Goal: Task Accomplishment & Management: Manage account settings

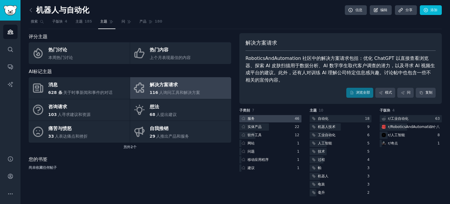
click at [271, 117] on div at bounding box center [270, 118] width 62 height 7
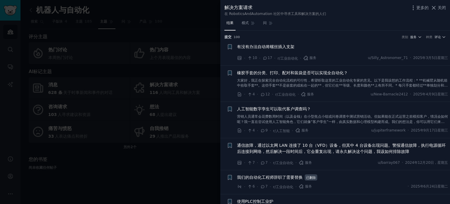
click at [271, 47] on font "有没有办法自动将螺丝插入支架" at bounding box center [265, 46] width 57 height 5
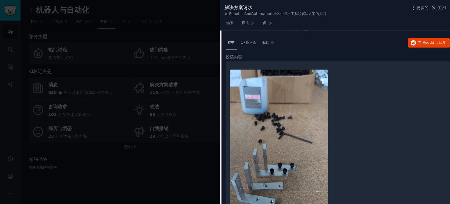
scroll to position [9, 0]
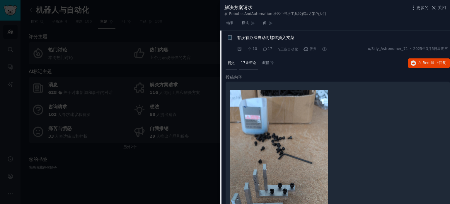
click at [247, 62] on font "17条评论" at bounding box center [248, 63] width 15 height 4
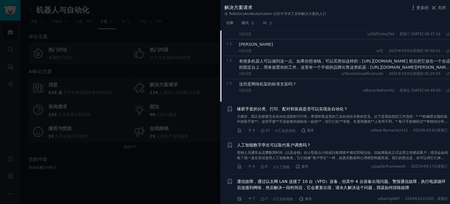
scroll to position [156, 0]
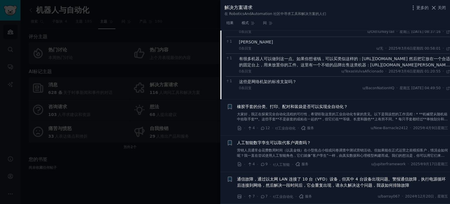
click at [294, 116] on font "大家好，我正在探索完全自动化流程的可行性，希望听取这里的工业自动化专家的意见。以下是我设想的工作流程：* **机械臂从随机箱中拾取手套**。这些手套**不是嵌…" at bounding box center [342, 127] width 211 height 30
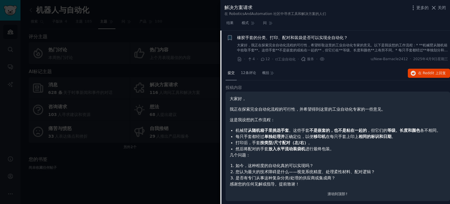
scroll to position [64, 0]
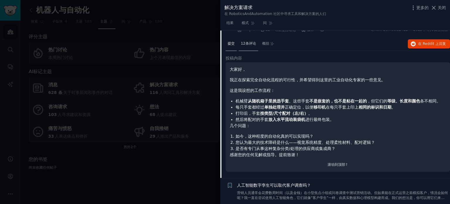
click at [247, 44] on font "12条评论" at bounding box center [248, 43] width 15 height 4
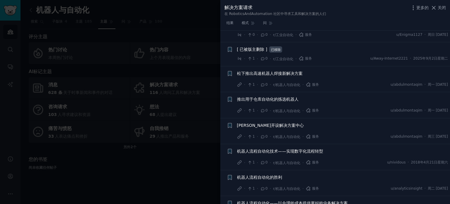
scroll to position [1237, 0]
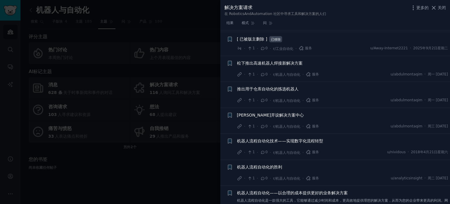
click at [261, 89] on font "推出用于仓库自动化的拣选机器人" at bounding box center [268, 88] width 62 height 5
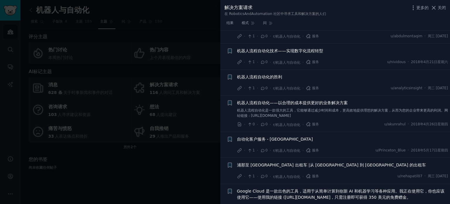
scroll to position [1320, 0]
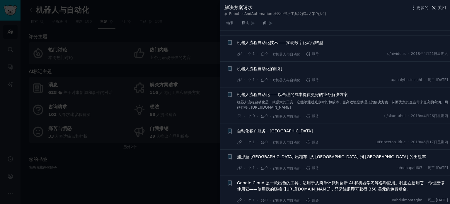
click at [441, 7] on font "关闭" at bounding box center [442, 7] width 8 height 5
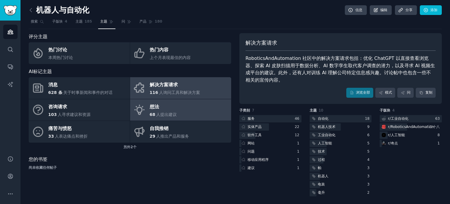
click at [165, 112] on font "人提出建议" at bounding box center [166, 114] width 21 height 5
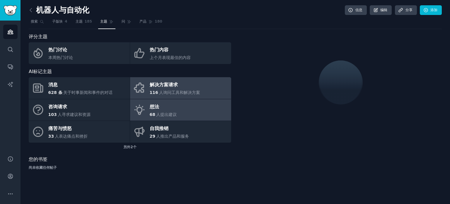
click at [198, 91] on font "人询问工具和解决方案" at bounding box center [179, 92] width 41 height 5
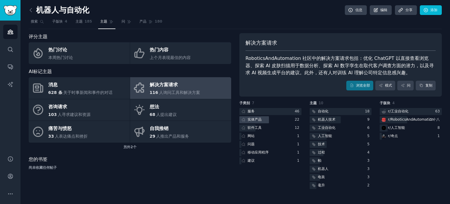
click at [256, 120] on font "实体产品" at bounding box center [255, 119] width 14 height 4
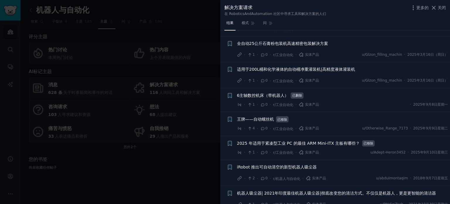
scroll to position [451, 0]
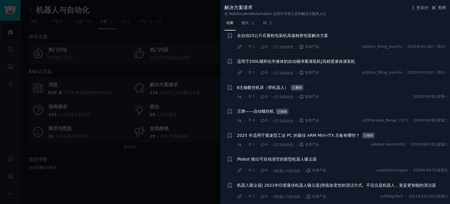
click at [442, 9] on font "关闭" at bounding box center [442, 7] width 8 height 5
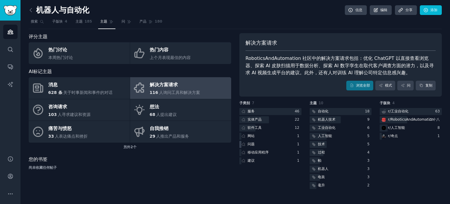
click at [253, 145] on font "问题" at bounding box center [251, 144] width 7 height 4
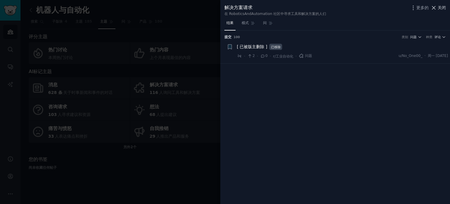
click at [446, 7] on div "解决方案请求 在 RoboticsAndAutomation 社区中寻求工具和解决方案的人们 更多的 关闭" at bounding box center [335, 9] width 230 height 18
click at [444, 7] on font "关闭" at bounding box center [442, 7] width 8 height 5
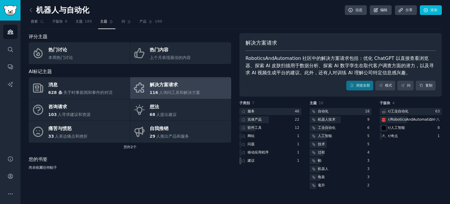
click at [250, 161] on font "建议" at bounding box center [251, 160] width 7 height 4
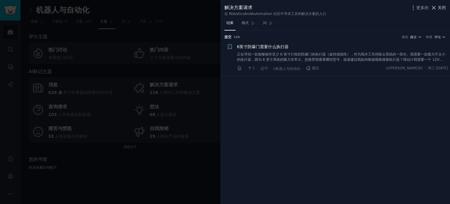
click at [440, 9] on font "关闭" at bounding box center [442, 7] width 8 height 5
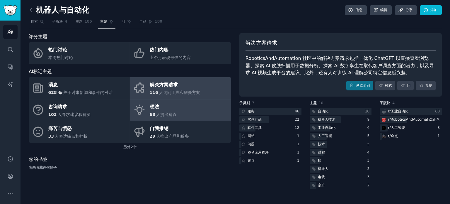
click at [182, 109] on link "想法 68 人提出建议" at bounding box center [180, 110] width 101 height 22
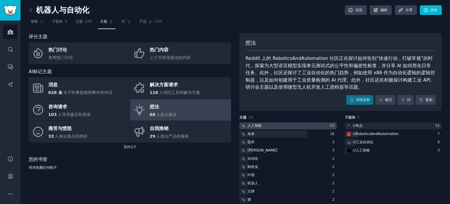
click at [258, 126] on font "人工智能" at bounding box center [255, 125] width 14 height 4
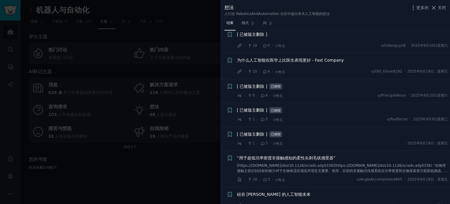
scroll to position [489, 0]
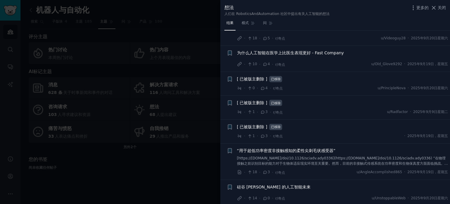
click at [276, 152] on div "“用于超低功率密度非接触感知的柔性尖刺毛状感受器”" at bounding box center [342, 156] width 211 height 18
click at [256, 157] on font "[https://[DOMAIN_NAME]/doi/10.1126/sciadv.ady0336](https://[DOMAIN_NAME]/doi/10…" at bounding box center [342, 173] width 211 height 35
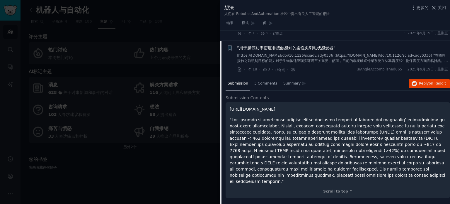
scroll to position [586, 0]
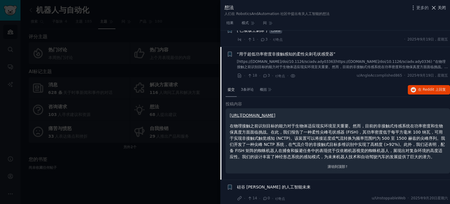
click at [440, 9] on font "关闭" at bounding box center [442, 7] width 8 height 5
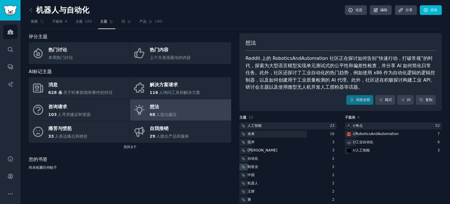
click at [252, 167] on font "制造业" at bounding box center [253, 166] width 11 height 4
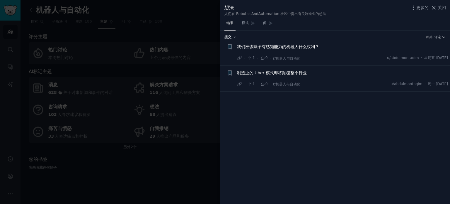
click at [176, 178] on div at bounding box center [225, 102] width 450 height 204
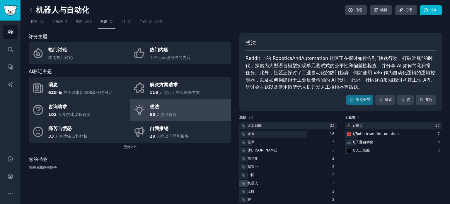
click at [248, 181] on font "机器人" at bounding box center [253, 183] width 11 height 4
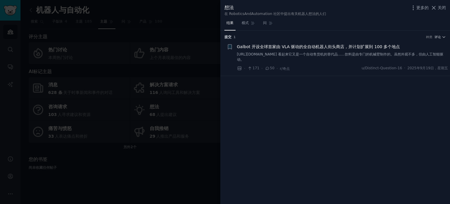
click at [166, 171] on div at bounding box center [225, 102] width 450 height 204
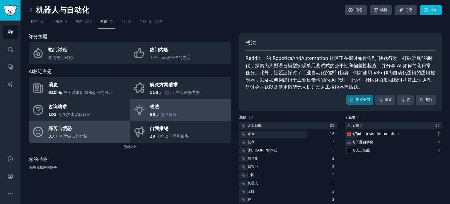
click at [94, 128] on link "痛苦与愤怒 33 人表达痛点和挫折" at bounding box center [79, 132] width 101 height 22
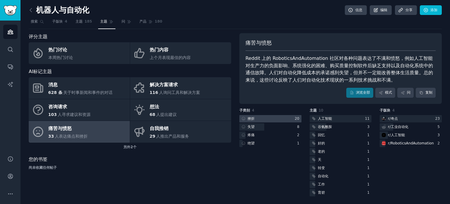
click at [265, 120] on div at bounding box center [270, 118] width 62 height 7
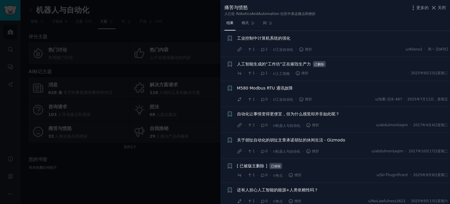
scroll to position [365, 0]
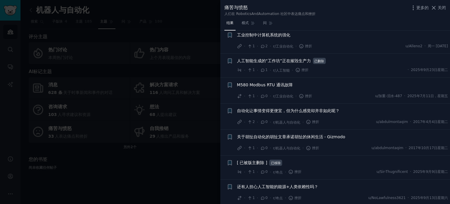
click at [199, 188] on div at bounding box center [225, 102] width 450 height 204
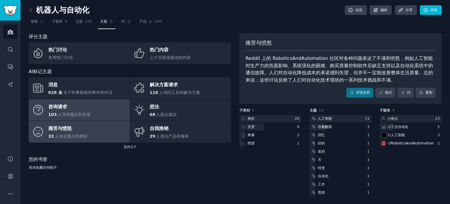
click at [93, 115] on link "咨询请求 103 人寻求建议和资源" at bounding box center [79, 110] width 101 height 22
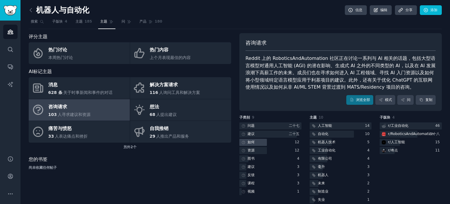
scroll to position [8, 0]
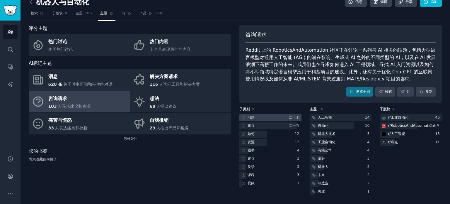
click at [279, 119] on div at bounding box center [270, 117] width 62 height 7
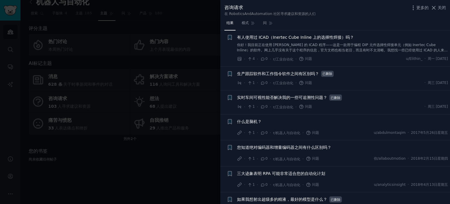
scroll to position [671, 0]
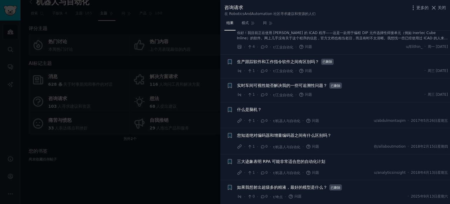
click at [199, 175] on div at bounding box center [225, 102] width 450 height 204
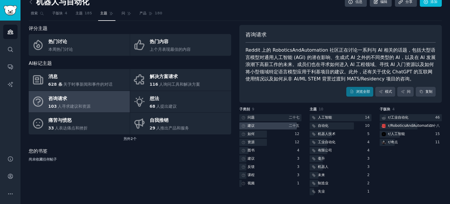
click at [260, 127] on div at bounding box center [267, 125] width 57 height 7
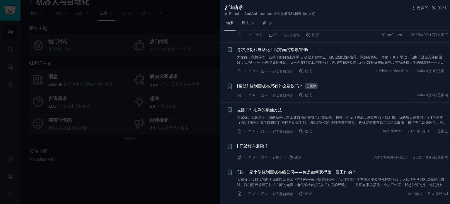
scroll to position [147, 0]
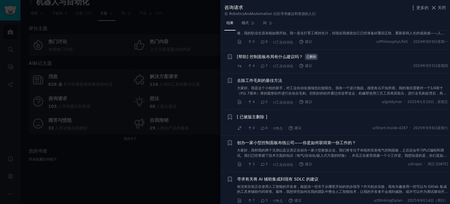
click at [263, 90] on font "大家好。我是这个小组的新手，对工业自动化领域也比较陌生。我有一个设计挑战，感觉有点不知所措。我的项目需要对一个1/4英寸（约1.7厘米）厚的圆形铝件进行自动去…" at bounding box center [342, 93] width 210 height 14
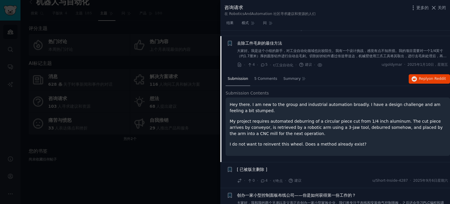
scroll to position [189, 0]
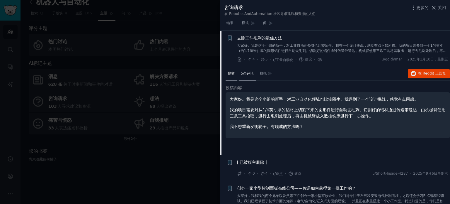
click at [249, 72] on font "5条评论" at bounding box center [247, 73] width 13 height 4
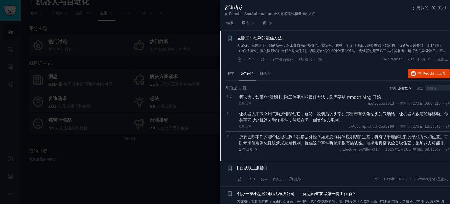
click at [252, 152] on div "1 您要去除零件的哪个区域毛刺？我猜是外径？如果您能具体说明切割过程，将有助于理解毛刺的形成方式和位置。可以考虑使用碳化硅浸渍尼龙磨料刷。握住这个零件听起来很…" at bounding box center [338, 142] width 224 height 23
click at [251, 149] on font "回复" at bounding box center [249, 149] width 7 height 4
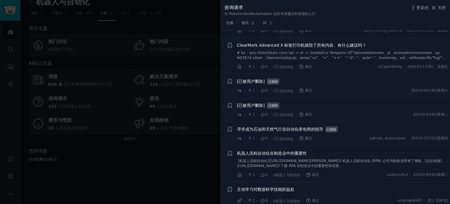
scroll to position [721, 0]
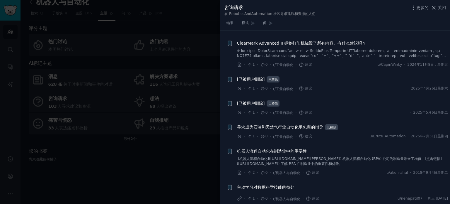
click at [214, 176] on div at bounding box center [225, 102] width 450 height 204
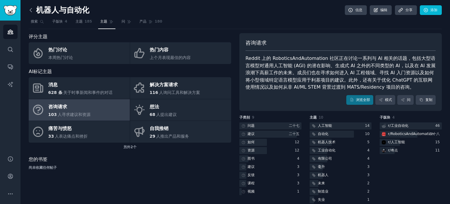
click at [30, 11] on icon at bounding box center [31, 10] width 6 height 6
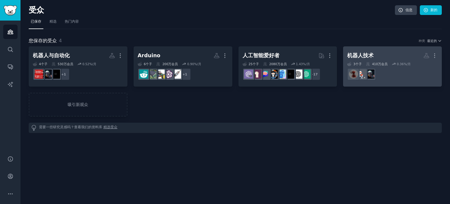
click at [388, 74] on dd at bounding box center [392, 74] width 91 height 16
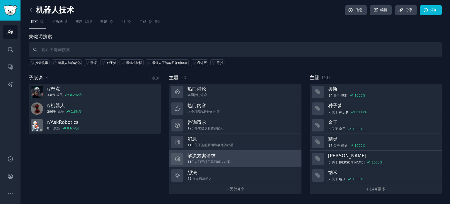
click at [216, 155] on h3 "解决方案请求" at bounding box center [209, 155] width 42 height 6
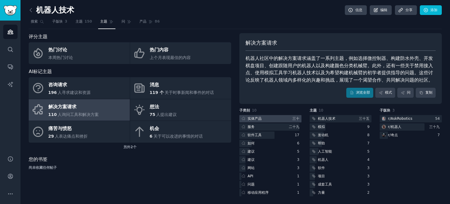
click at [262, 117] on div "实体产品" at bounding box center [250, 118] width 23 height 7
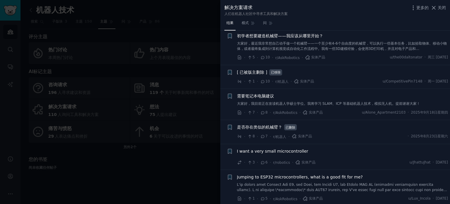
scroll to position [88, 0]
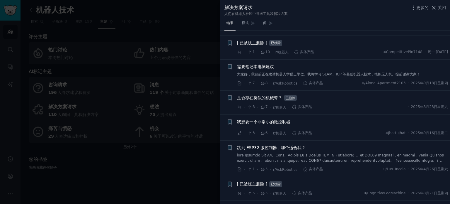
click at [257, 98] on font "是否存在类似的机械臂？" at bounding box center [259, 97] width 45 height 5
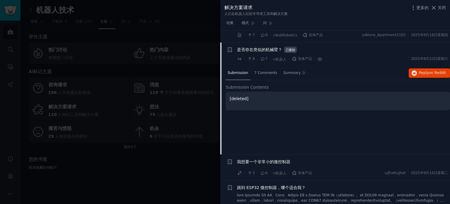
scroll to position [148, 0]
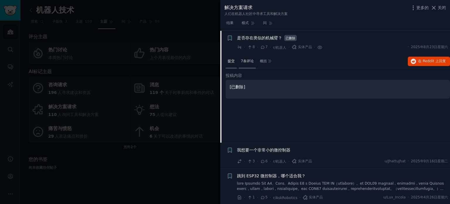
click at [245, 56] on div "7条评论" at bounding box center [247, 62] width 17 height 14
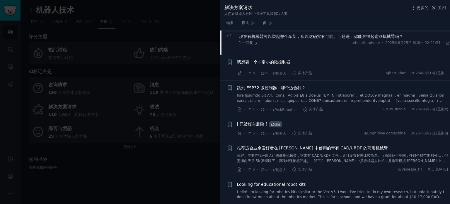
scroll to position [236, 0]
click at [260, 62] on font "我想要一个非常小的微控制器" at bounding box center [263, 61] width 53 height 5
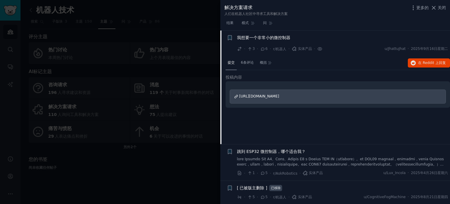
scroll to position [171, 0]
click at [249, 62] on font "6条评论" at bounding box center [247, 63] width 13 height 4
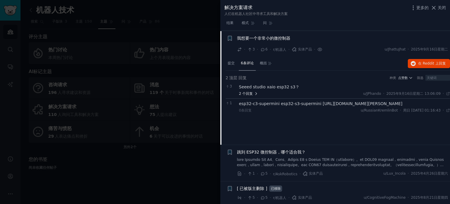
click at [250, 92] on font "回复" at bounding box center [249, 93] width 7 height 4
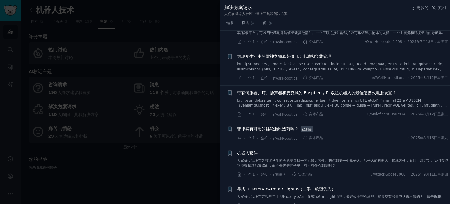
scroll to position [875, 0]
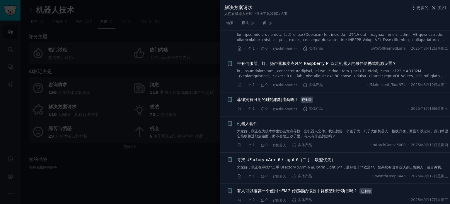
click at [247, 134] on font "大家好，我正在为技术学生协会竞赛寻找一套机器人套件。我们想要一个轮子大、爪子大的机器人，接线方便，而且可以定制。我们希望它能够越过颠簸路面，而不会陷进沙子里。…" at bounding box center [342, 133] width 211 height 9
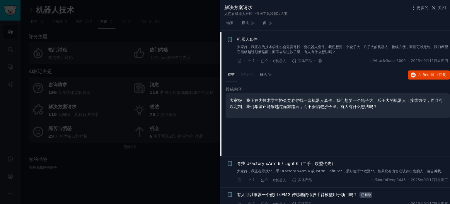
scroll to position [859, 0]
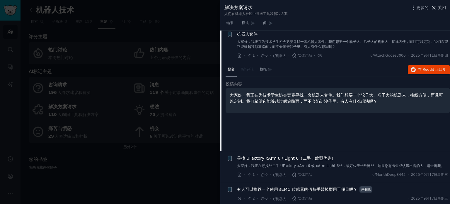
click at [439, 8] on font "关闭" at bounding box center [442, 7] width 8 height 5
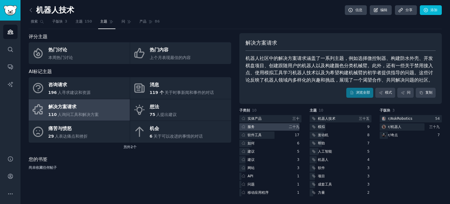
click at [259, 125] on div at bounding box center [269, 126] width 60 height 7
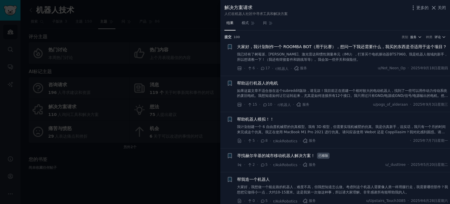
click at [268, 100] on font "如果这篇文章不适合放在这个subreddit版块，请见谅！我目前正在搭建一个相对较大的电动机器人，找到了一些可以用作动力传动系统的废旧电机。我想知道如何让它运…" at bounding box center [342, 96] width 211 height 14
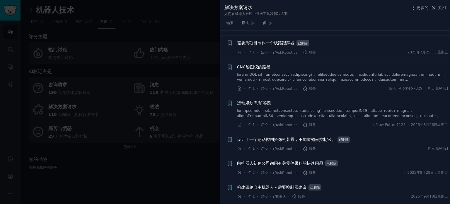
scroll to position [1059, 0]
click at [284, 163] on font "向机器人初创公司询问有关零件采购的快速问题" at bounding box center [280, 163] width 86 height 5
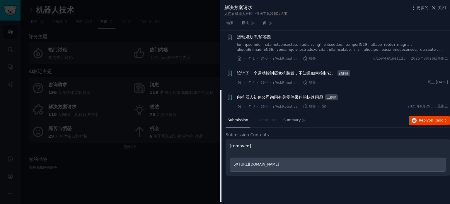
scroll to position [811, 0]
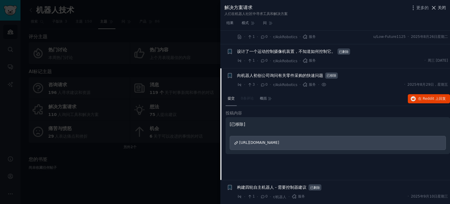
click at [441, 6] on font "关闭" at bounding box center [442, 7] width 8 height 5
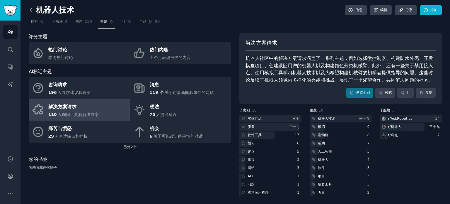
click at [29, 8] on icon at bounding box center [31, 10] width 6 height 6
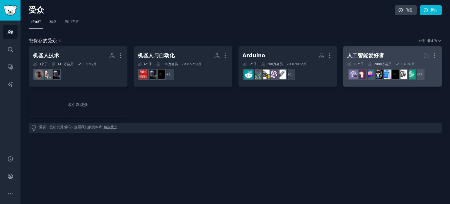
click at [395, 53] on h2 "人工智能爱好者 更多的" at bounding box center [392, 55] width 91 height 10
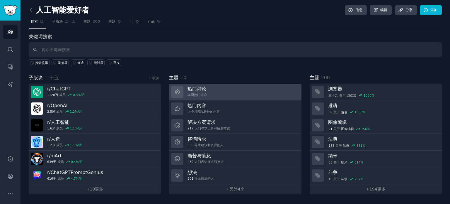
click at [252, 90] on link "热门讨论 本周热门讨论" at bounding box center [235, 92] width 132 height 17
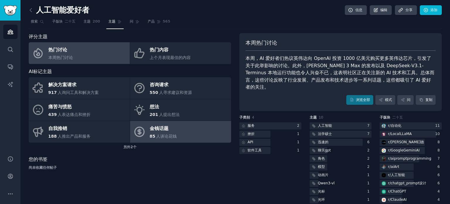
click at [165, 136] on font "人谈论花钱" at bounding box center [166, 136] width 21 height 5
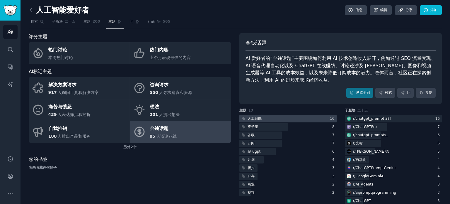
click at [281, 119] on div at bounding box center [287, 118] width 97 height 7
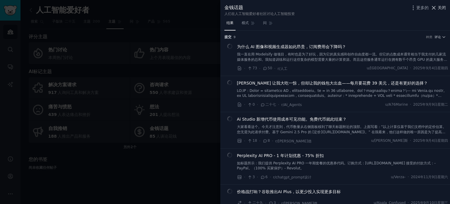
click at [437, 9] on icon at bounding box center [434, 8] width 6 height 6
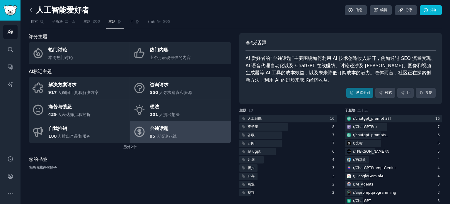
click at [31, 12] on icon at bounding box center [31, 10] width 6 height 6
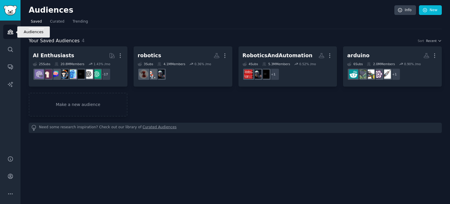
click at [13, 34] on icon "Sidebar" at bounding box center [10, 32] width 6 height 6
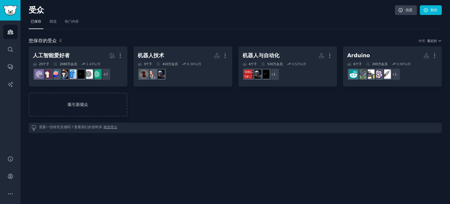
click at [76, 109] on link "吸引新观众" at bounding box center [78, 105] width 99 height 24
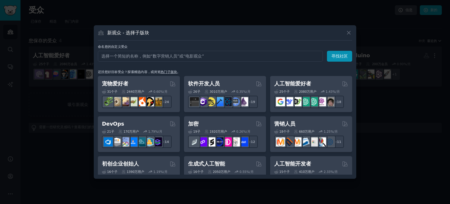
drag, startPoint x: 238, startPoint y: 68, endPoint x: 205, endPoint y: 70, distance: 32.3
click at [205, 70] on h3 "还没想好目标受众？探索精选内容，或浏览 热门子版块 。" at bounding box center [225, 72] width 254 height 4
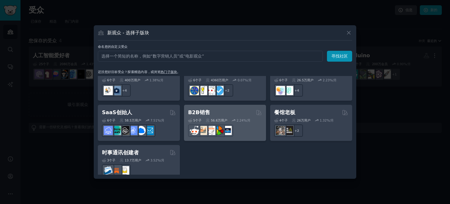
scroll to position [457, 0]
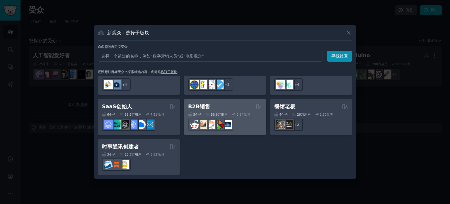
click at [246, 125] on div at bounding box center [225, 124] width 74 height 12
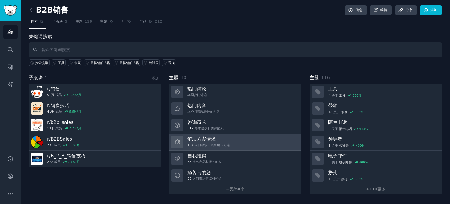
click at [217, 140] on h3 "解决方案请求" at bounding box center [209, 139] width 42 height 6
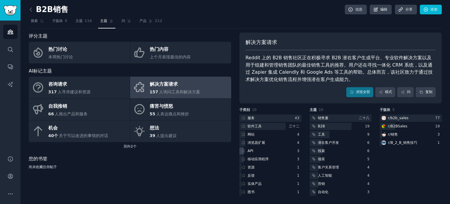
scroll to position [1, 0]
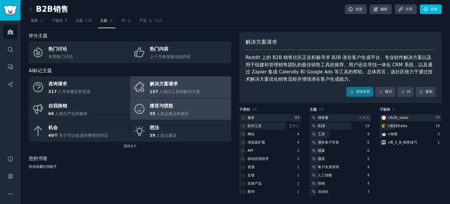
click at [193, 113] on link "痛苦与愤怒 55 人表达痛点和挫折" at bounding box center [180, 109] width 101 height 22
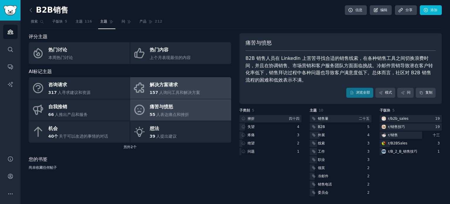
click at [187, 86] on div "解决方案请求" at bounding box center [175, 84] width 51 height 9
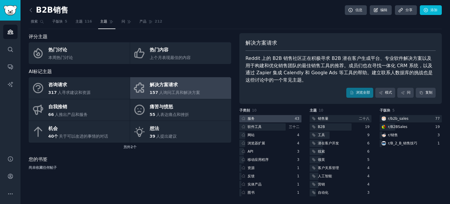
click at [254, 131] on div "网站" at bounding box center [247, 134] width 16 height 7
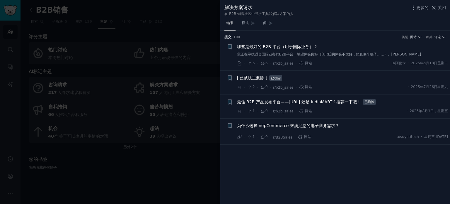
click at [185, 173] on div at bounding box center [225, 102] width 450 height 204
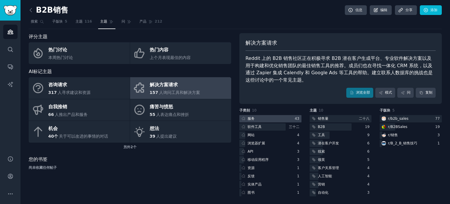
click at [263, 118] on div at bounding box center [270, 118] width 62 height 7
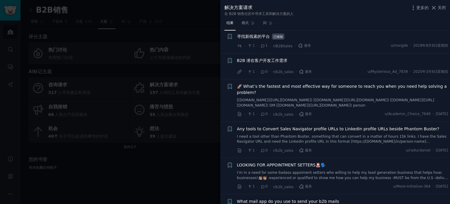
scroll to position [938, 0]
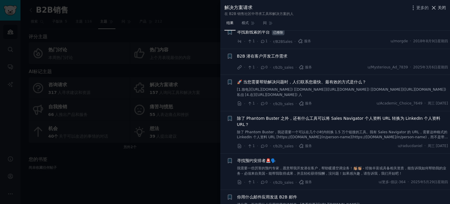
click at [445, 7] on font "关闭" at bounding box center [442, 7] width 8 height 5
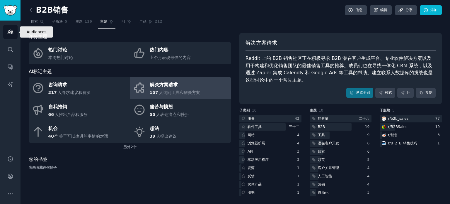
click at [8, 33] on icon "侧边栏" at bounding box center [10, 32] width 6 height 6
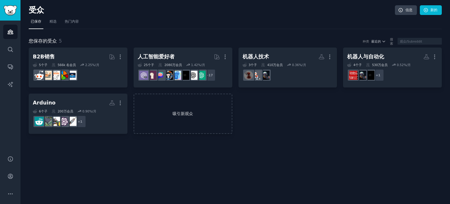
click at [187, 113] on font "吸引新观众" at bounding box center [183, 113] width 21 height 5
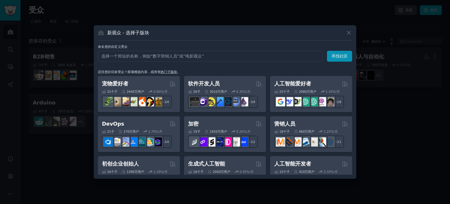
drag, startPoint x: 288, startPoint y: 69, endPoint x: 266, endPoint y: 70, distance: 22.6
click at [266, 70] on h3 "还没想好目标受众？探索精选内容，或浏览 热门子版块 。" at bounding box center [225, 72] width 254 height 4
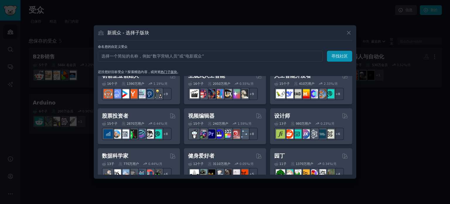
scroll to position [117, 0]
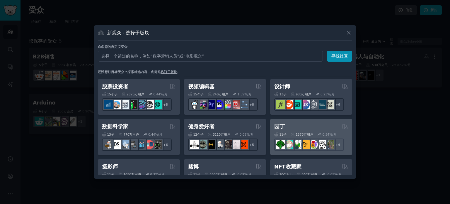
click at [332, 129] on div "园丁 Curated by GummySearch" at bounding box center [311, 126] width 74 height 7
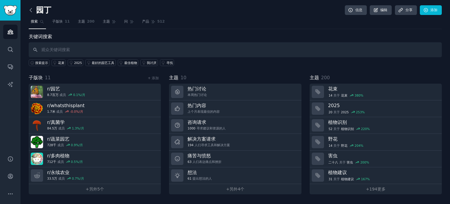
click at [31, 9] on icon at bounding box center [31, 10] width 6 height 6
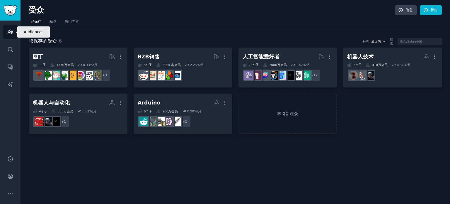
click at [10, 30] on icon "侧边栏" at bounding box center [10, 32] width 6 height 6
click at [292, 110] on font "吸引新观众" at bounding box center [288, 113] width 98 height 6
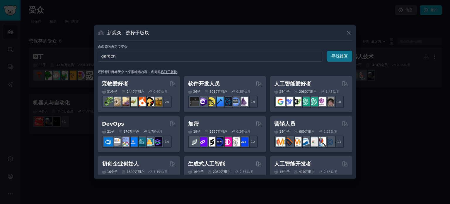
type input "garden"
click at [338, 57] on font "寻找社区" at bounding box center [339, 56] width 16 height 5
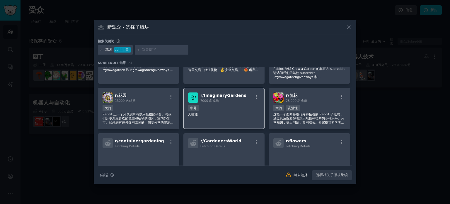
scroll to position [205, 0]
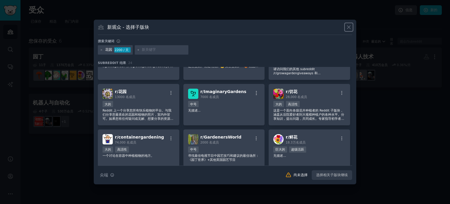
click at [349, 28] on icon at bounding box center [348, 27] width 3 height 3
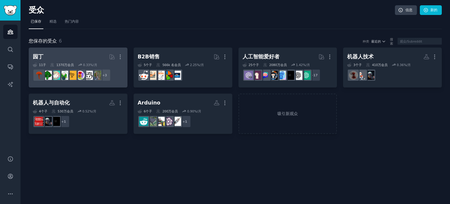
click at [86, 62] on div "园丁 更多的 11 子 ​ 1370万 会员 0.33 %/月 r/多肉植物 + 3" at bounding box center [78, 68] width 91 height 32
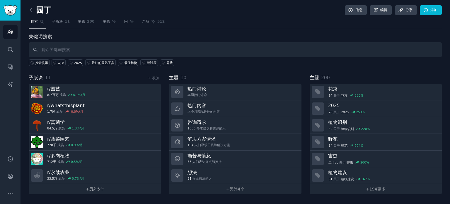
click at [93, 188] on font "另外" at bounding box center [93, 188] width 8 height 5
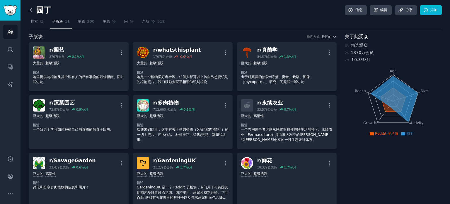
click at [30, 10] on icon at bounding box center [31, 10] width 6 height 6
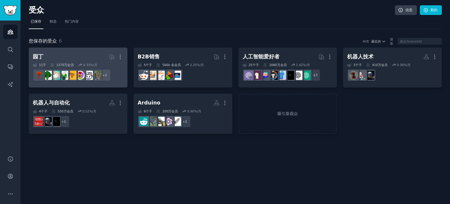
click at [61, 60] on h2 "园丁 更多的" at bounding box center [78, 57] width 91 height 10
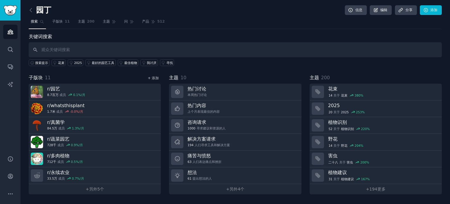
click at [154, 76] on font "+ 添加" at bounding box center [153, 78] width 11 height 4
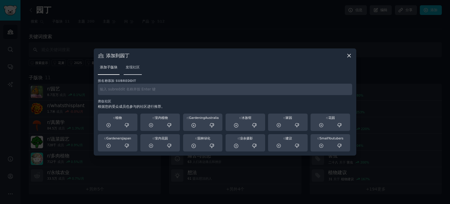
click at [135, 68] on font "发现社区" at bounding box center [133, 67] width 14 height 4
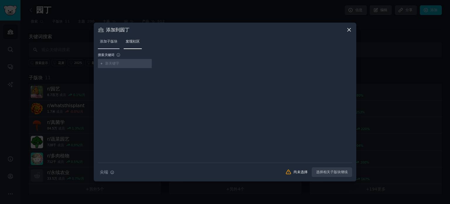
click at [114, 42] on font "添加子版块" at bounding box center [109, 41] width 18 height 4
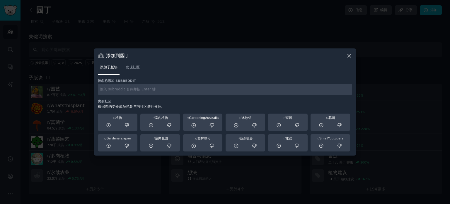
click at [348, 53] on icon at bounding box center [349, 55] width 6 height 6
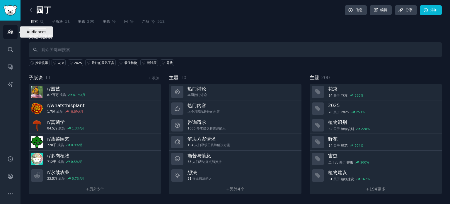
click at [7, 29] on icon "侧边栏" at bounding box center [10, 32] width 6 height 6
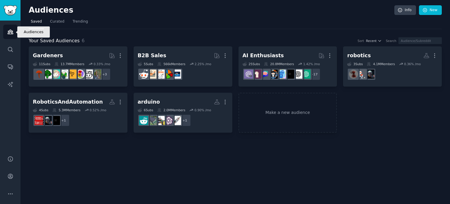
click at [14, 30] on link "Audiences" at bounding box center [10, 32] width 14 height 14
click at [8, 31] on icon "Sidebar" at bounding box center [10, 32] width 6 height 6
click at [282, 112] on link "Make a new audience" at bounding box center [288, 113] width 99 height 40
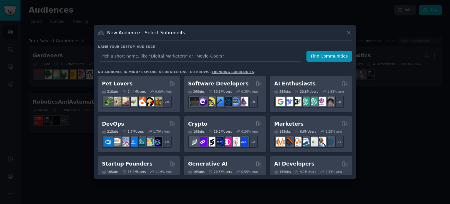
type input "Gardeners"
click button "Find Communities" at bounding box center [330, 56] width 46 height 11
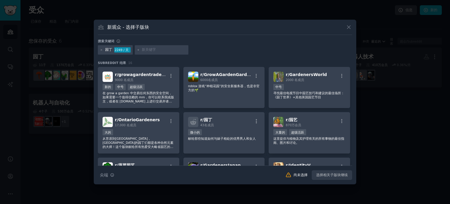
click at [237, 63] on h3 "Subreddit 结果 16" at bounding box center [225, 63] width 254 height 4
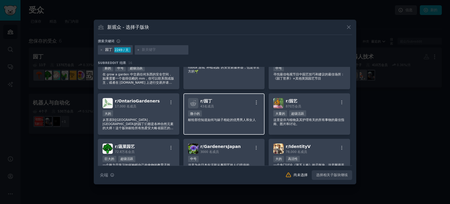
scroll to position [29, 0]
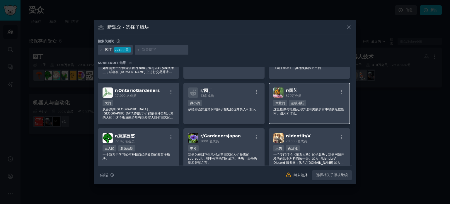
click at [322, 109] on font "这里提供与植物及其护理有关的所有事物的最佳指南、图片和讨论。" at bounding box center [308, 111] width 71 height 8
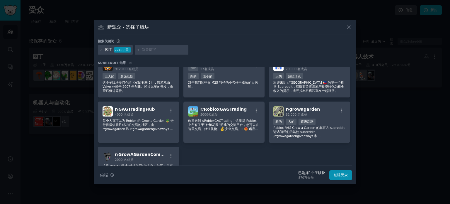
scroll to position [176, 0]
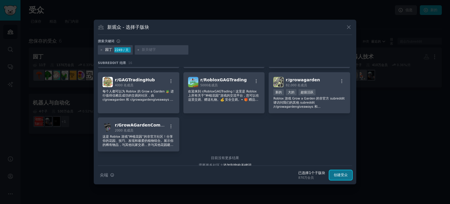
click at [343, 174] on font "创建受众" at bounding box center [341, 175] width 14 height 4
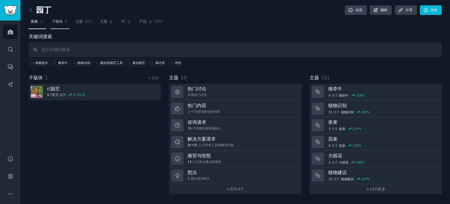
click at [60, 23] on font "子版块" at bounding box center [57, 21] width 11 height 4
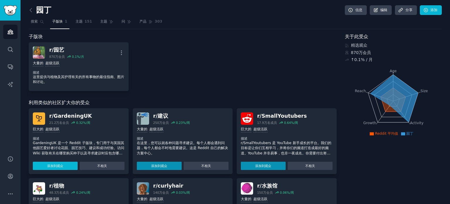
click at [61, 165] on font "添加到观众" at bounding box center [55, 166] width 16 height 4
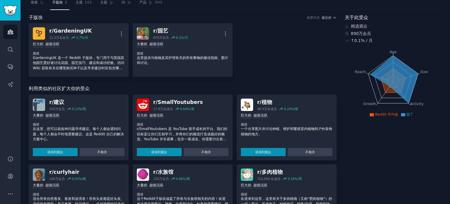
scroll to position [29, 0]
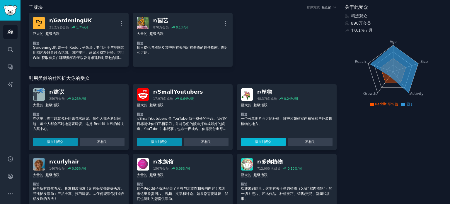
click at [255, 142] on font "添加到观众" at bounding box center [263, 142] width 16 height 4
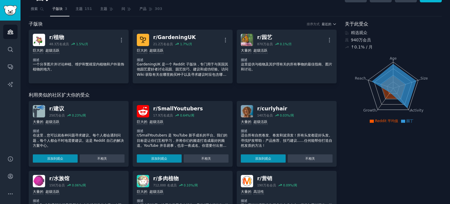
scroll to position [0, 0]
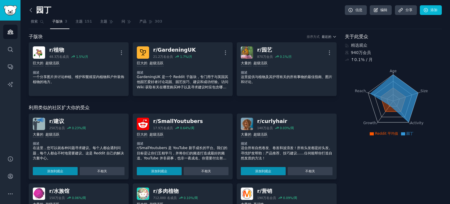
click at [30, 10] on icon at bounding box center [31, 10] width 6 height 6
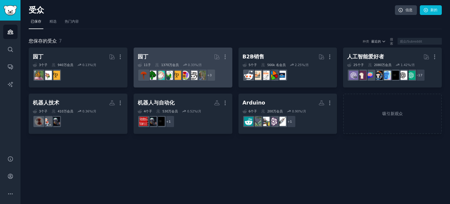
click at [186, 61] on h2 "园丁 更多的" at bounding box center [183, 57] width 91 height 10
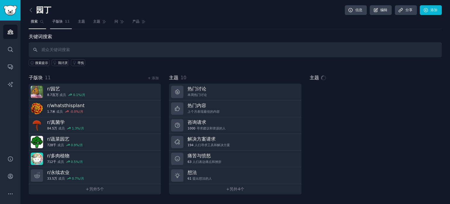
click at [59, 22] on font "子版块" at bounding box center [57, 21] width 11 height 4
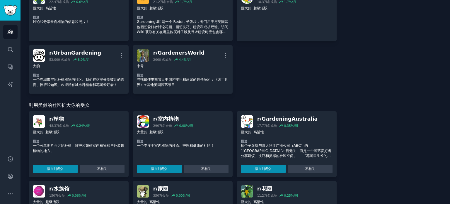
scroll to position [176, 0]
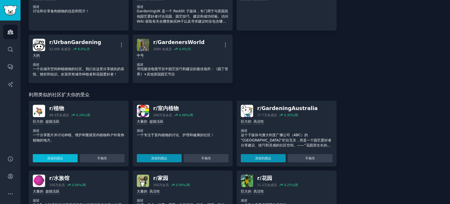
click at [56, 156] on font "添加到观众" at bounding box center [55, 158] width 16 height 4
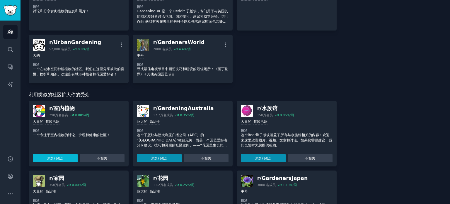
click at [54, 156] on font "添加到观众" at bounding box center [55, 158] width 16 height 4
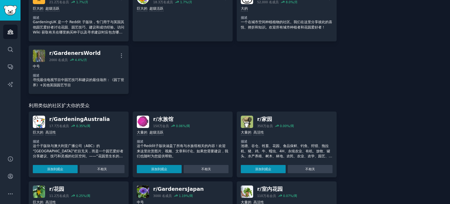
scroll to position [264, 0]
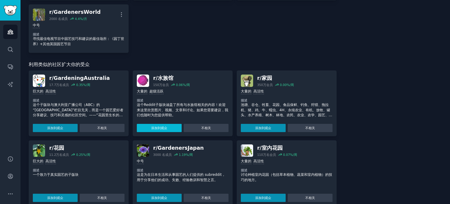
click at [150, 126] on button "添加到观众" at bounding box center [159, 128] width 45 height 8
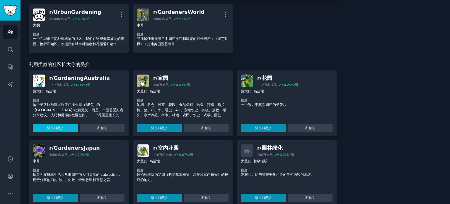
click at [62, 127] on font "添加到观众" at bounding box center [55, 128] width 16 height 4
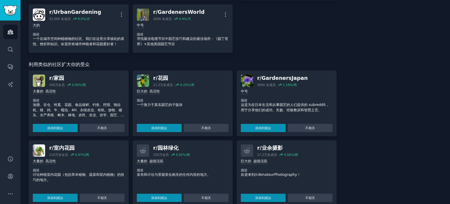
scroll to position [269, 0]
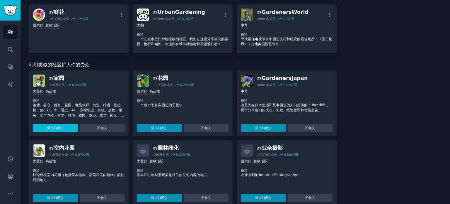
click at [58, 126] on font "添加到观众" at bounding box center [55, 128] width 16 height 4
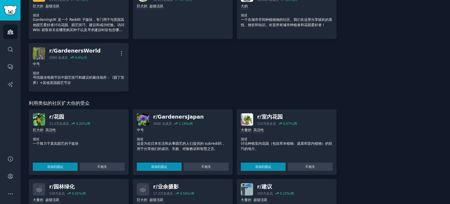
scroll to position [293, 0]
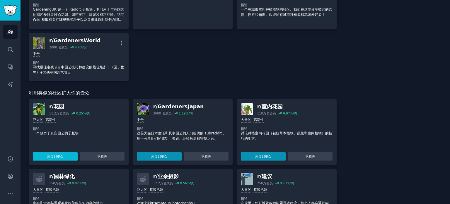
click at [53, 154] on font "添加到观众" at bounding box center [55, 156] width 16 height 4
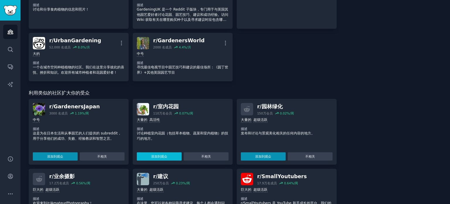
click at [159, 154] on font "添加到观众" at bounding box center [159, 156] width 16 height 4
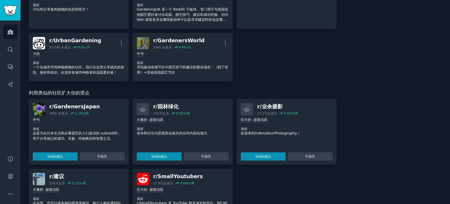
scroll to position [298, 0]
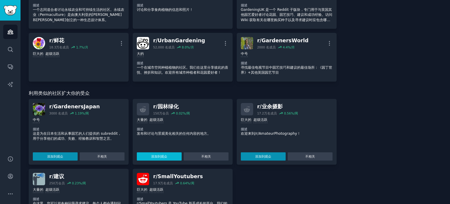
click at [161, 154] on font "添加到观众" at bounding box center [159, 156] width 16 height 4
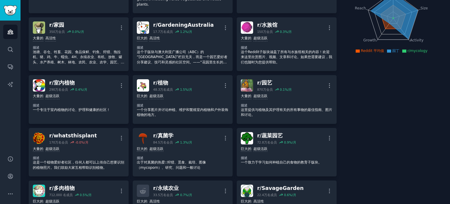
scroll to position [0, 0]
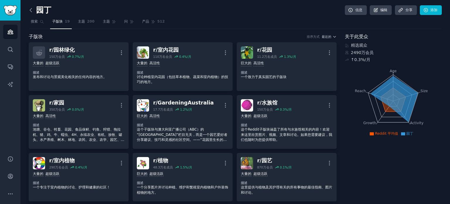
click at [30, 11] on icon at bounding box center [31, 10] width 6 height 6
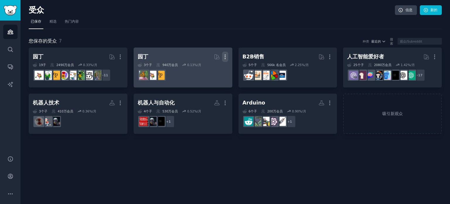
click at [225, 55] on icon "button" at bounding box center [225, 57] width 6 height 6
click at [207, 69] on p "Delete" at bounding box center [209, 69] width 13 height 6
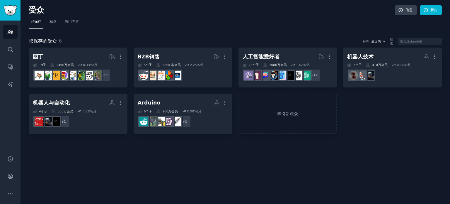
click at [213, 170] on div "受众 信息 新的 已保存 精选 热门内容 您保存的受众 6 种类 最近的 搜索 园丁 更多的 19 子 ​ 2490万 会员 0.33 %/月 + 11 B2…" at bounding box center [236, 102] width 430 height 204
click at [54, 23] on font "精选" at bounding box center [53, 21] width 7 height 4
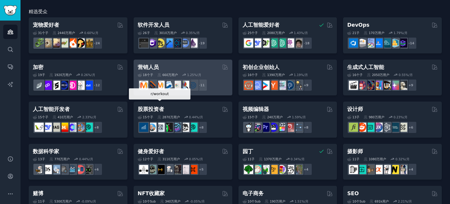
scroll to position [1, 0]
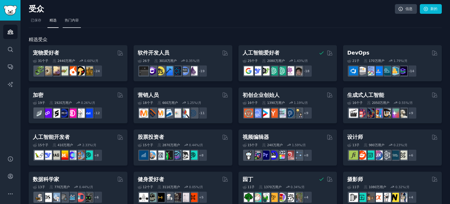
click at [79, 20] on font "热门内容" at bounding box center [72, 20] width 14 height 4
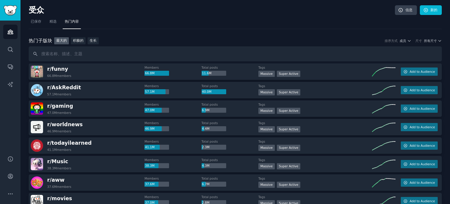
click at [164, 26] on nav "已保存 精选 热门内容" at bounding box center [235, 23] width 413 height 12
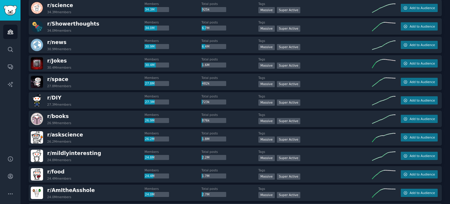
scroll to position [264, 0]
